Goal: Transaction & Acquisition: Purchase product/service

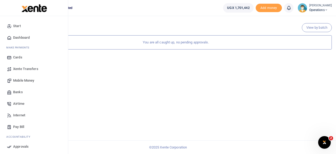
click at [27, 82] on span "Mobile Money" at bounding box center [23, 80] width 21 height 5
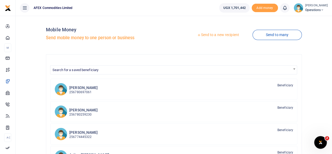
click at [202, 35] on link "Send to a new recipient" at bounding box center [218, 34] width 68 height 9
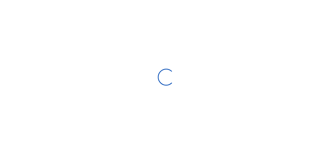
select select "Loading bundles"
select select
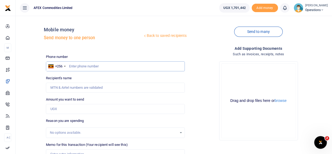
click at [115, 66] on input "text" at bounding box center [115, 66] width 139 height 10
type input "704763191"
type input "Lillian Kisakye"
type input "704763191"
click at [114, 108] on input "Amount you want to send" at bounding box center [115, 109] width 139 height 10
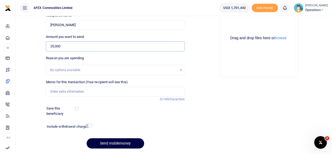
scroll to position [64, 0]
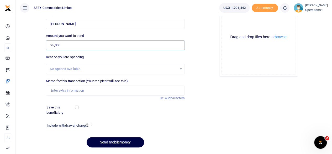
type input "25,000"
click at [88, 123] on input "checkbox" at bounding box center [89, 123] width 7 height 3
checkbox input "true"
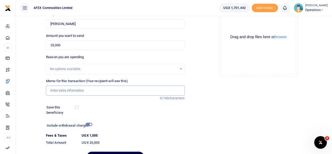
click at [69, 88] on input "Memo for this transaction (Your recipient will see this)" at bounding box center [115, 90] width 139 height 10
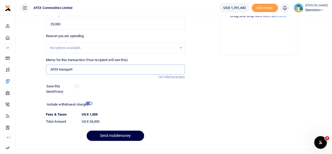
scroll to position [93, 0]
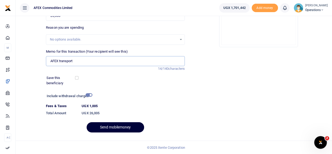
type input "AFEX transport"
click at [119, 127] on button "Send mobilemoney" at bounding box center [115, 127] width 57 height 10
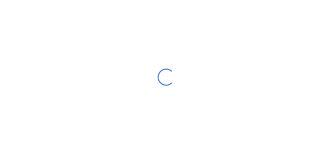
scroll to position [78, 0]
select select "Loading bundles"
select select
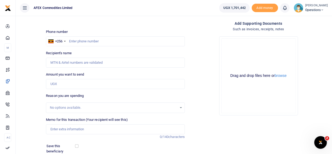
scroll to position [23, 0]
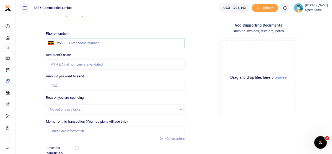
click at [99, 39] on input "text" at bounding box center [115, 43] width 139 height 10
type input "0"
type input "783814575"
type input "Calvin Ejomu"
type input "783814575"
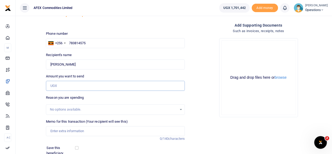
click at [56, 85] on input "Amount you want to send" at bounding box center [115, 86] width 139 height 10
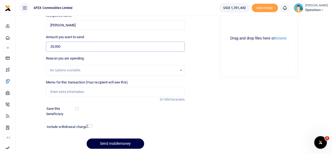
scroll to position [64, 0]
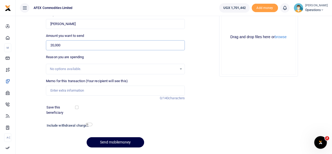
type input "20,000"
click at [84, 92] on input "Memo for this transaction (Your recipient will see this)" at bounding box center [115, 90] width 139 height 10
type input "Jump starting the car"
click at [89, 122] on div "Include withdrawal charges" at bounding box center [69, 126] width 48 height 8
click at [89, 124] on input "checkbox" at bounding box center [89, 123] width 7 height 3
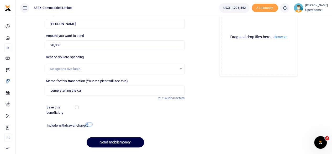
checkbox input "true"
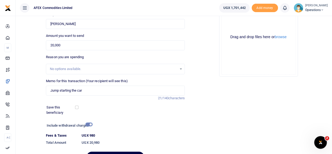
scroll to position [93, 0]
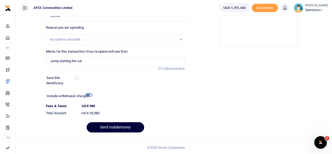
click at [136, 127] on button "Send mobilemoney" at bounding box center [115, 127] width 57 height 10
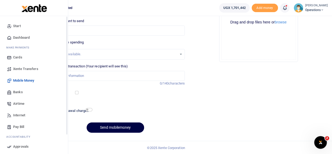
click at [12, 38] on link "Dashboard" at bounding box center [34, 38] width 60 height 12
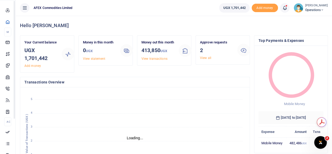
scroll to position [4, 4]
click at [202, 56] on link "View all" at bounding box center [205, 58] width 11 height 4
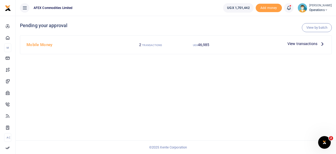
click at [311, 43] on span "View transactions" at bounding box center [302, 44] width 30 height 6
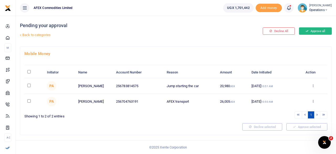
click at [313, 32] on button "Approve all" at bounding box center [315, 30] width 33 height 7
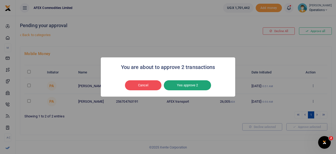
click at [190, 83] on button "Yes approve 2" at bounding box center [187, 85] width 47 height 10
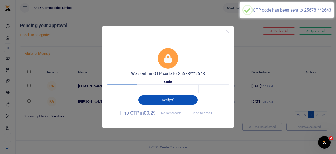
click at [129, 85] on input "text" at bounding box center [122, 88] width 31 height 9
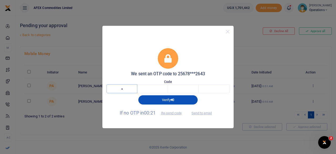
type input "4"
type input "9"
type input "0"
